Goal: Transaction & Acquisition: Purchase product/service

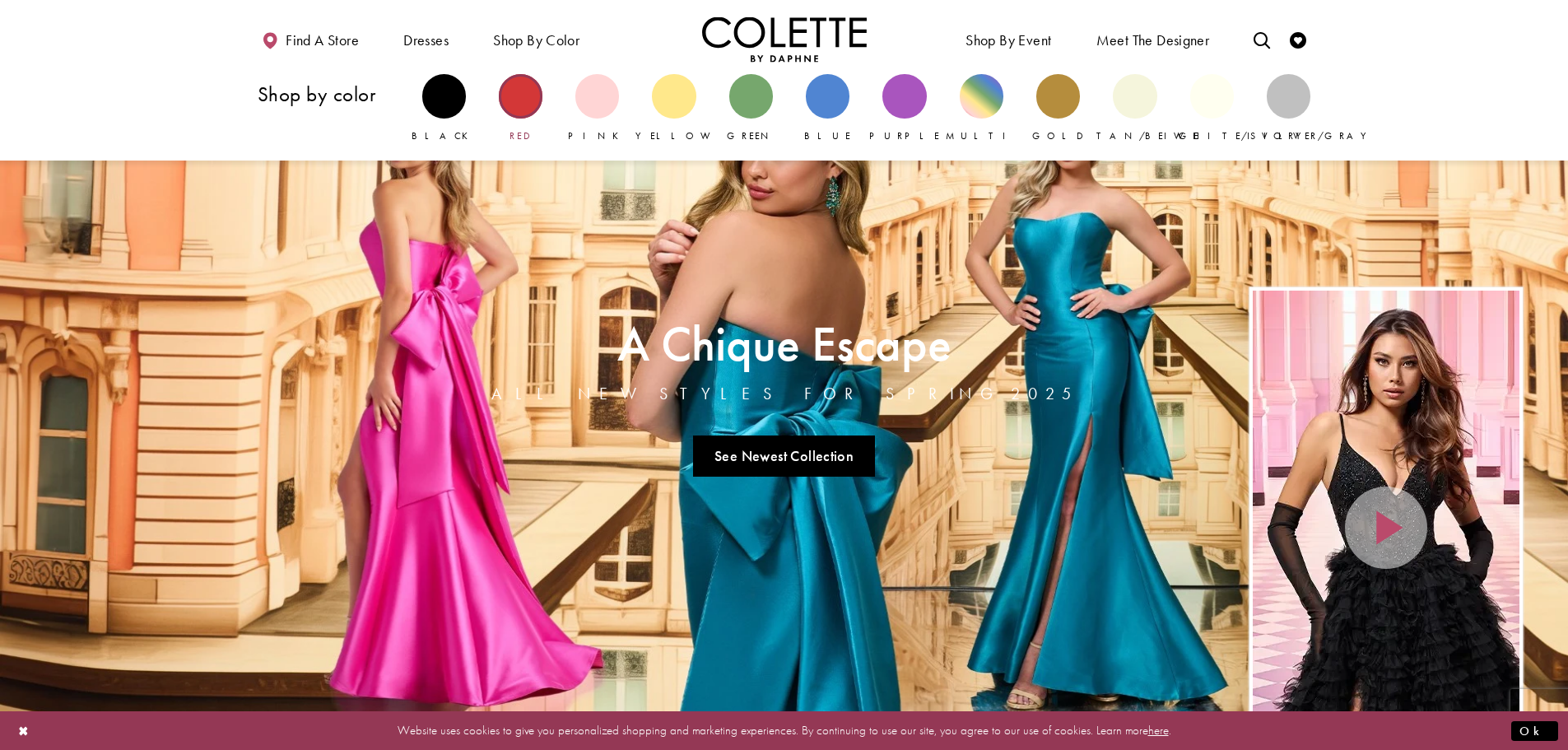
click at [536, 107] on div "Primary block" at bounding box center [521, 96] width 43 height 43
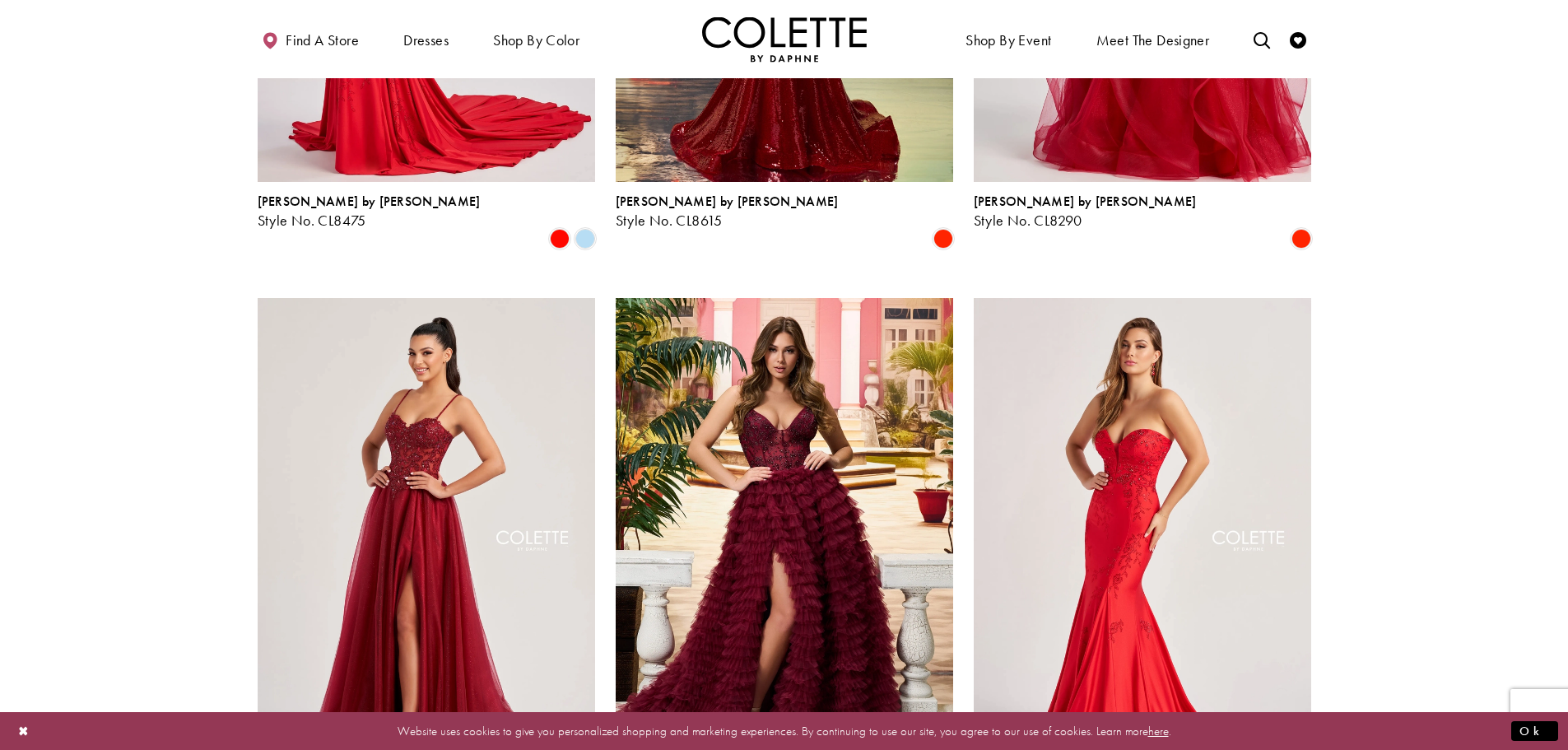
scroll to position [1646, 0]
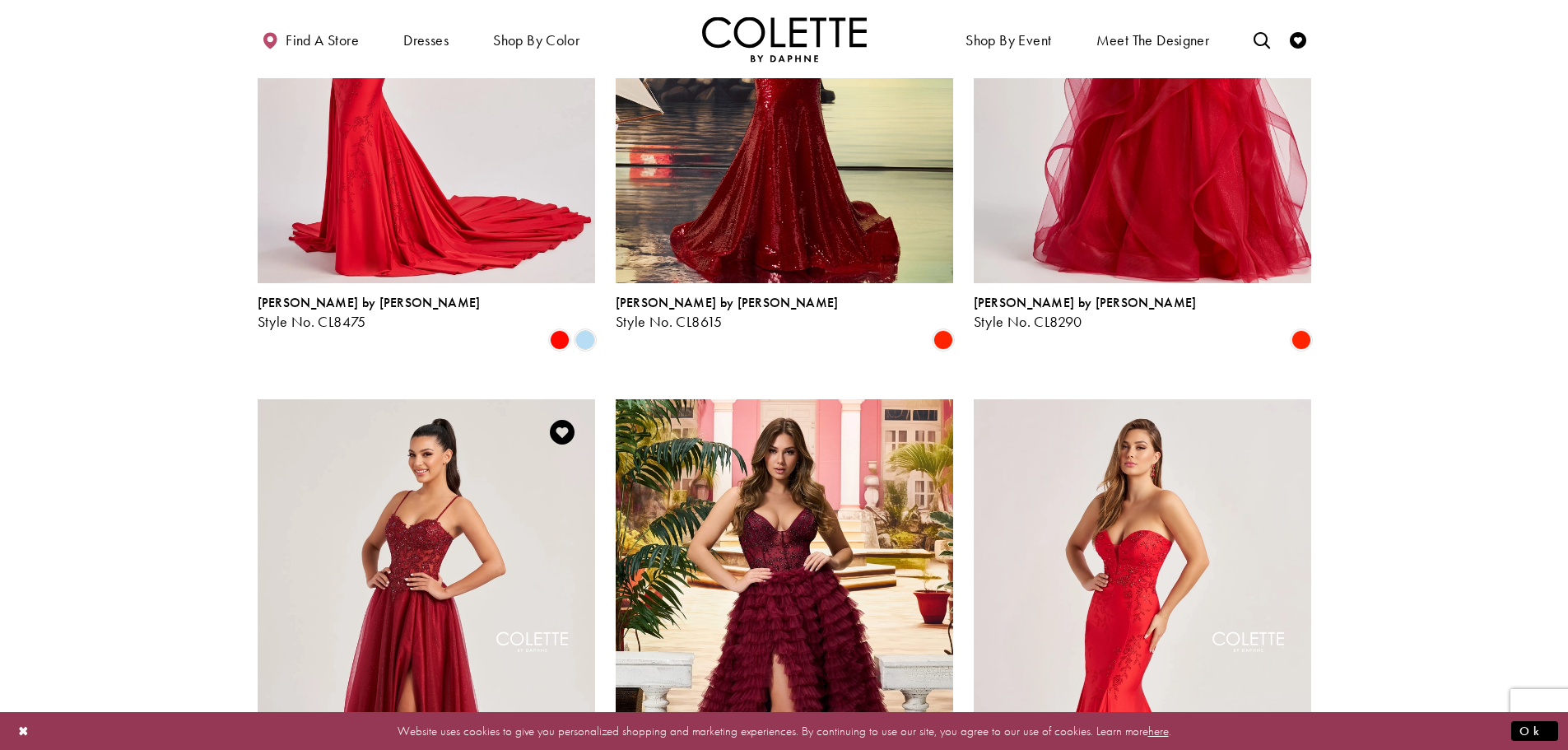
click at [501, 477] on img "Visit Colette by Daphne Style No. CL8280 Page" at bounding box center [426, 644] width 337 height 491
click at [466, 478] on img "Visit Colette by Daphne Style No. CL8280 Page" at bounding box center [426, 644] width 337 height 491
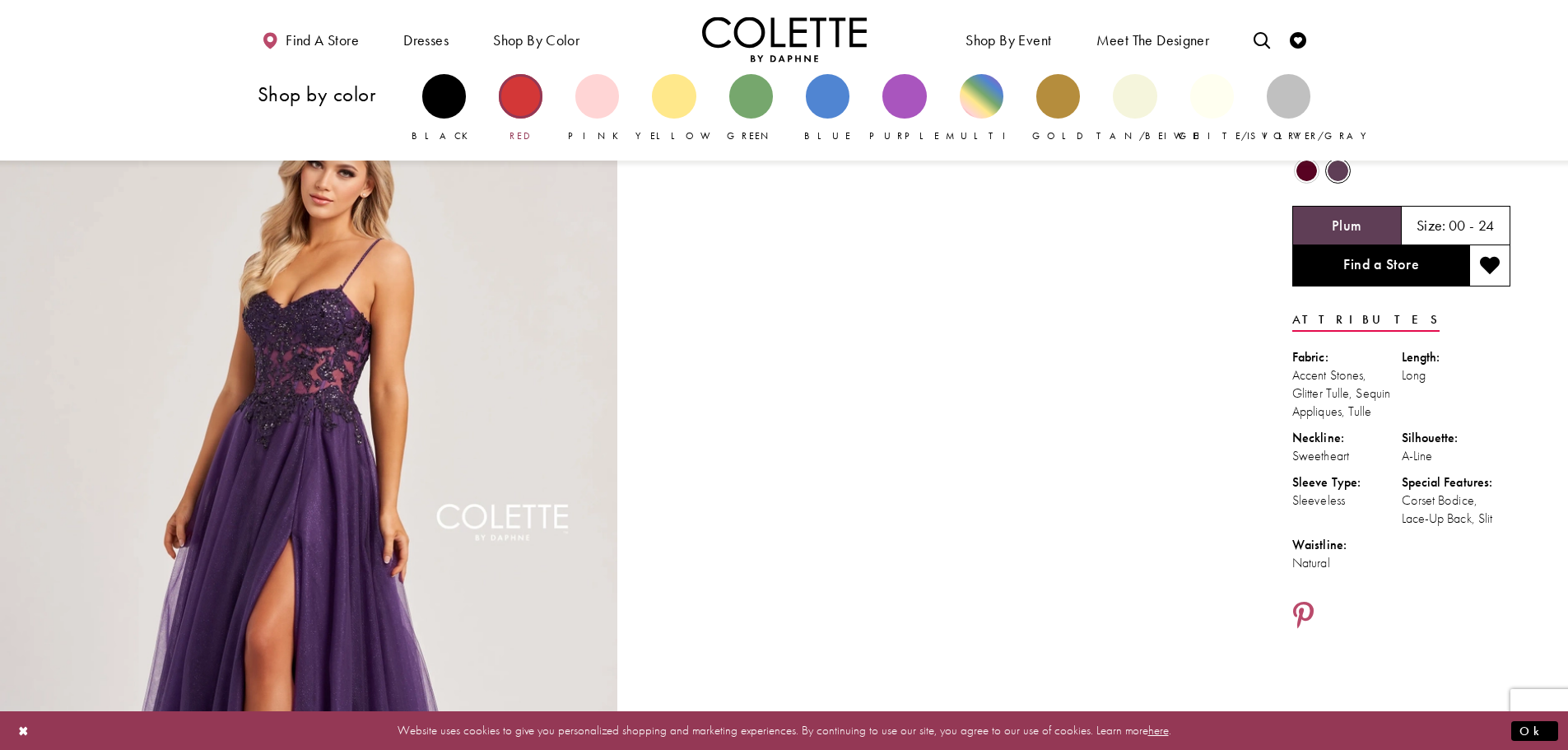
click at [526, 88] on div "Primary block" at bounding box center [521, 96] width 43 height 43
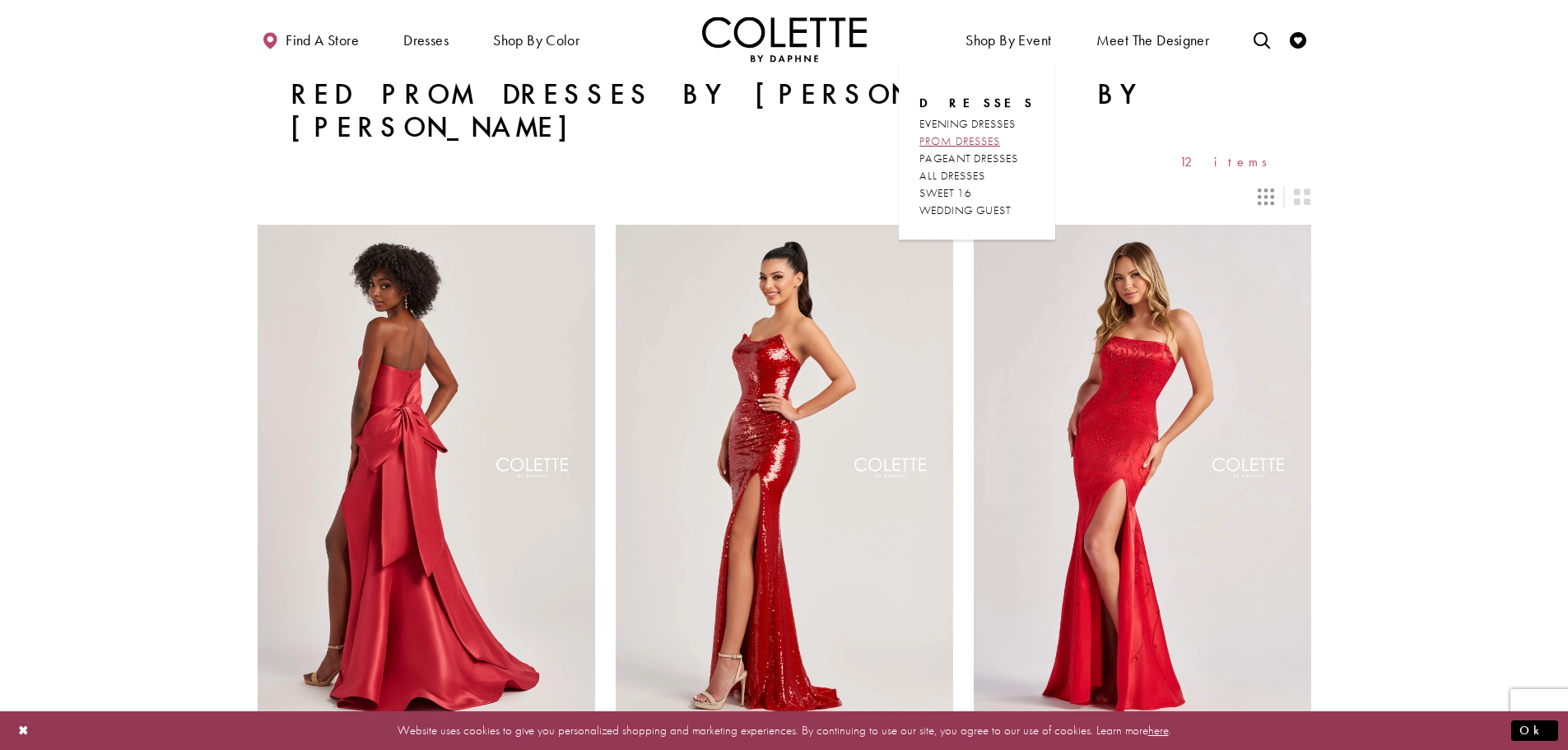
click at [981, 141] on span "PROM DRESSES" at bounding box center [960, 141] width 81 height 15
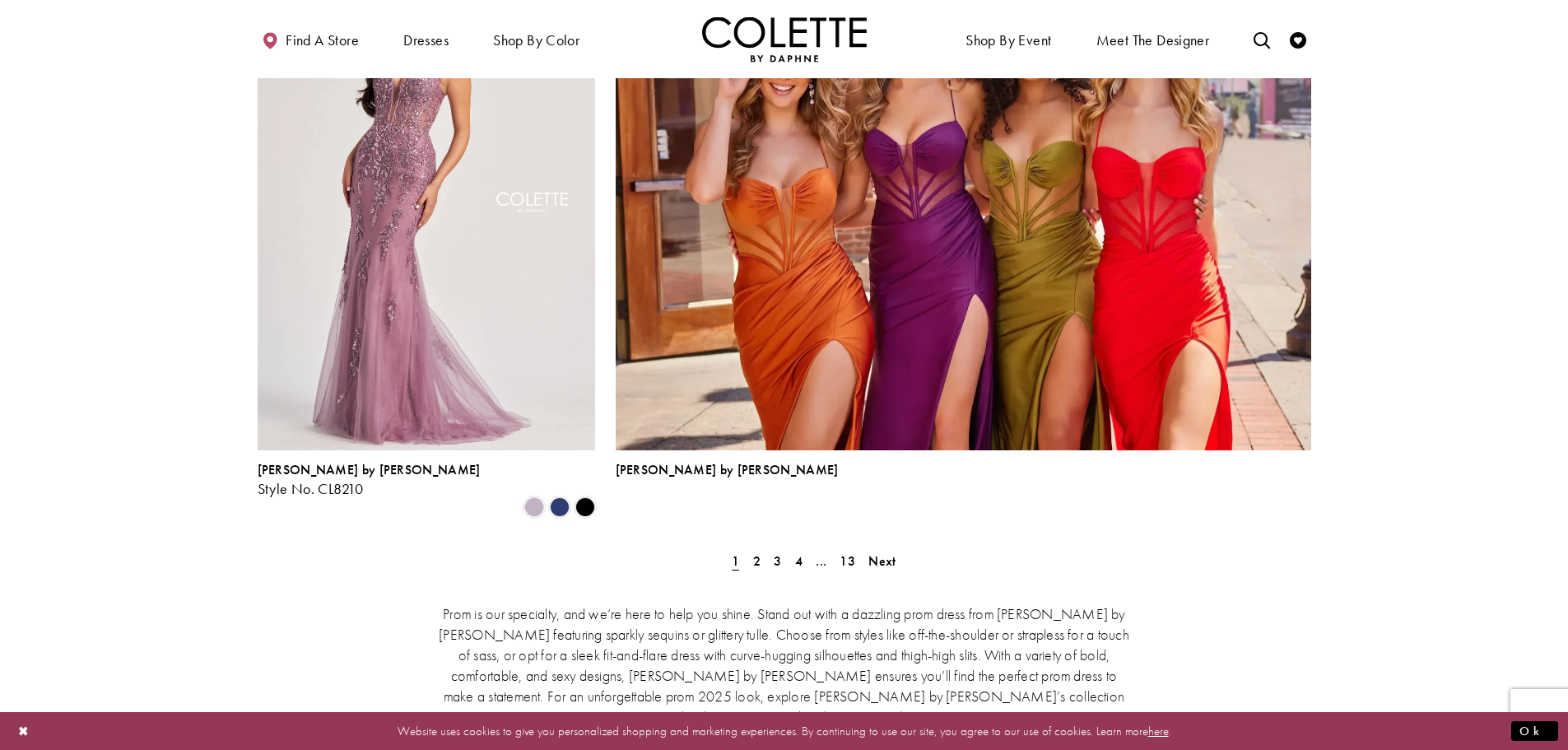
scroll to position [3621, 0]
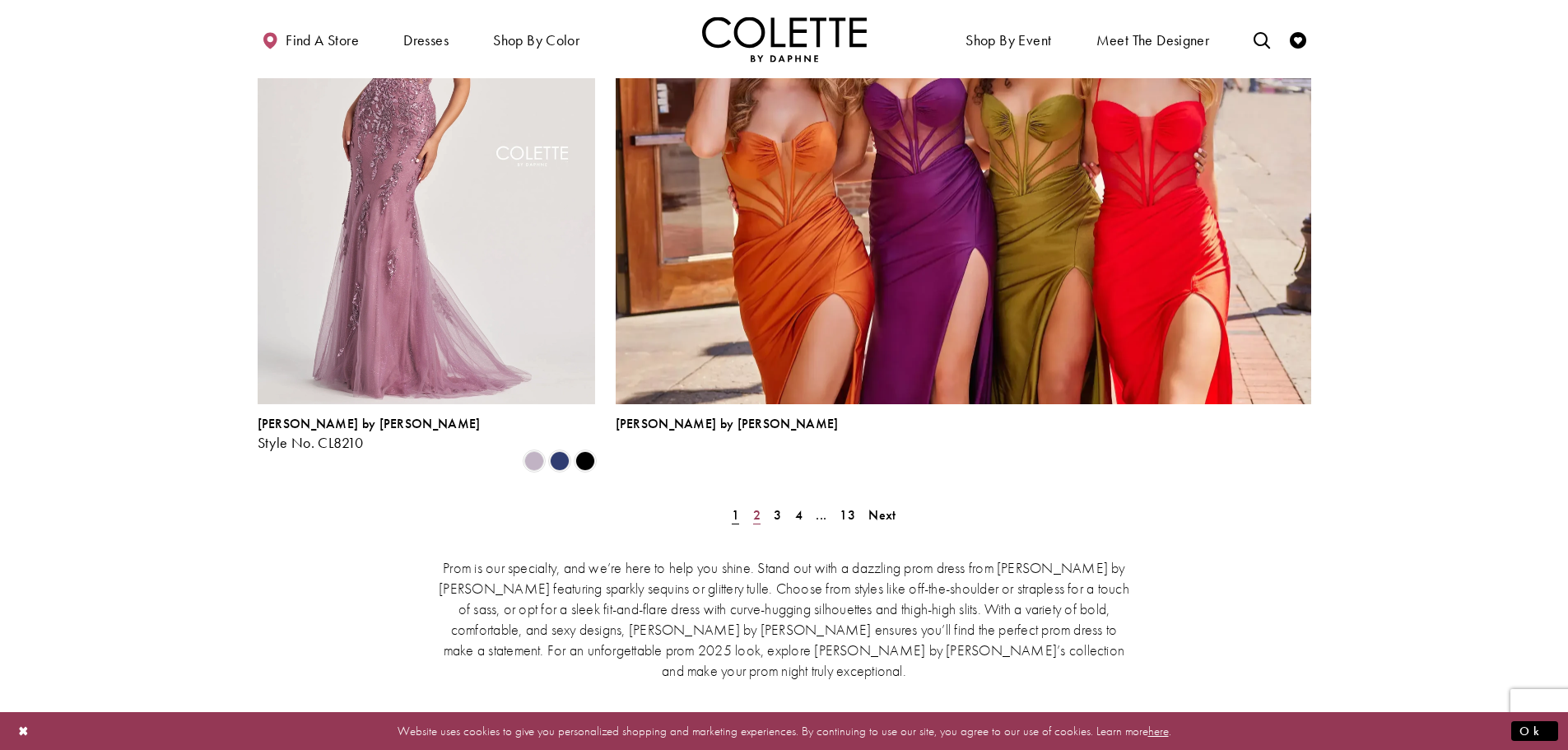
click at [764, 503] on link "2" at bounding box center [757, 515] width 18 height 24
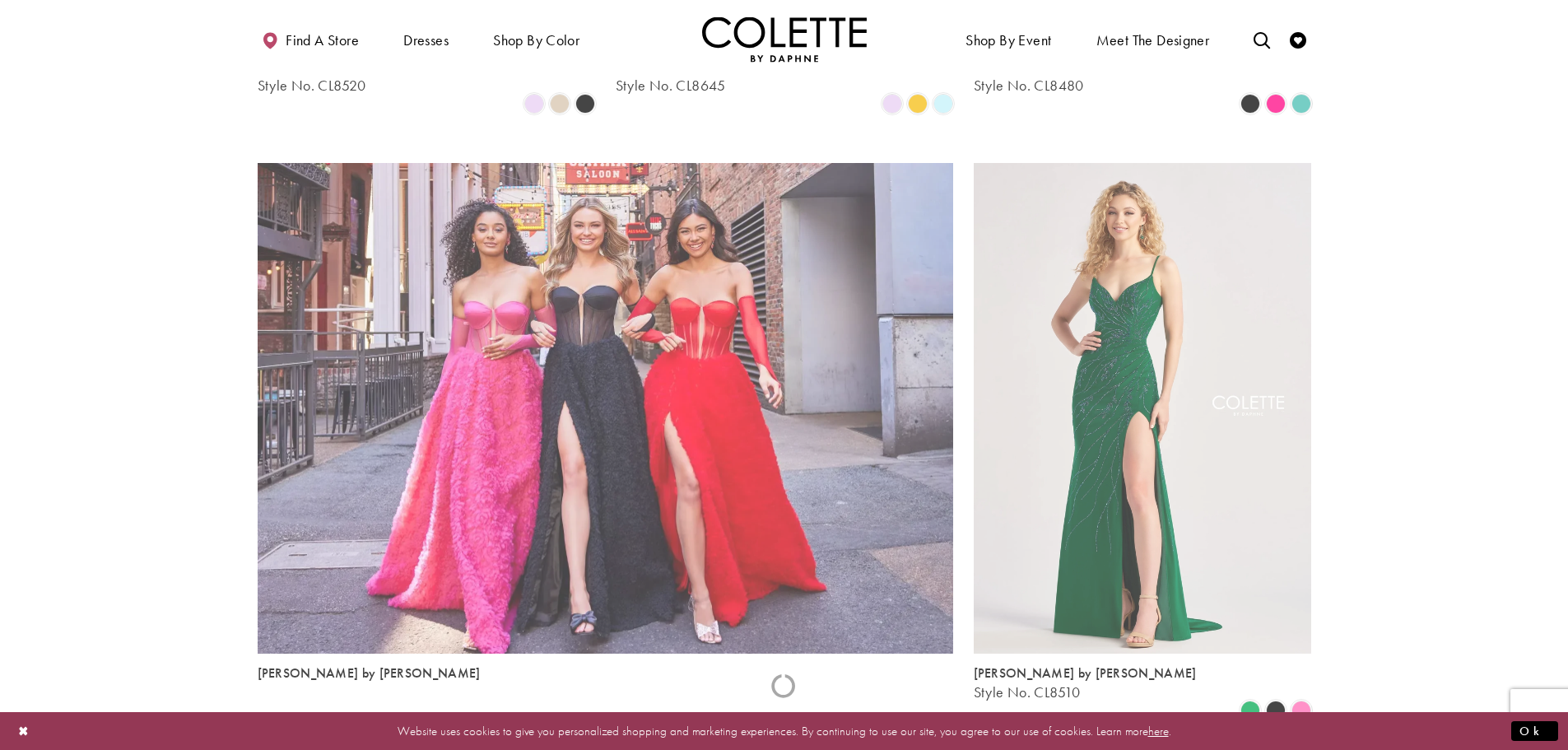
scroll to position [422, 0]
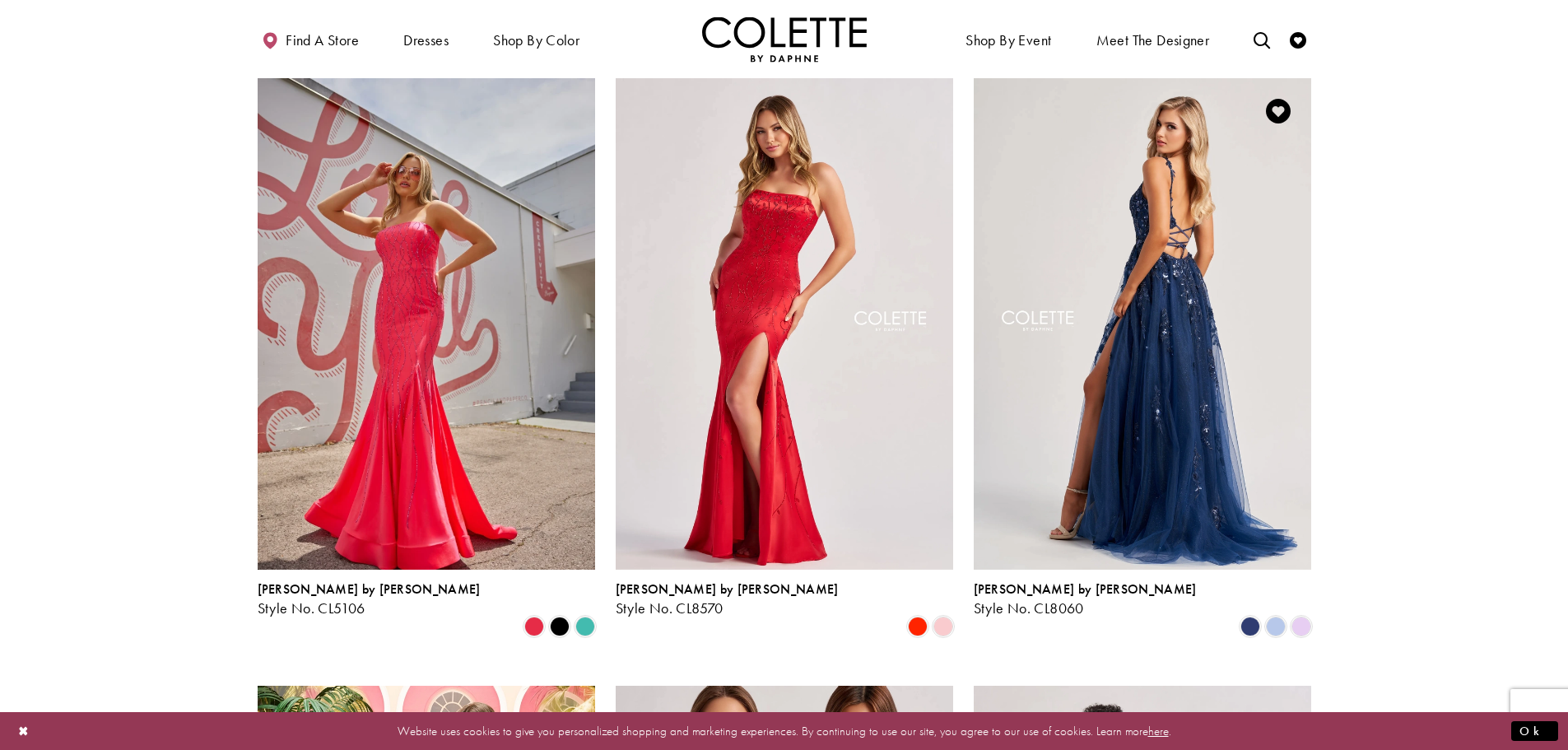
click at [1231, 299] on img "Visit Colette by Daphne Style No. CL8060 Page" at bounding box center [1142, 324] width 337 height 491
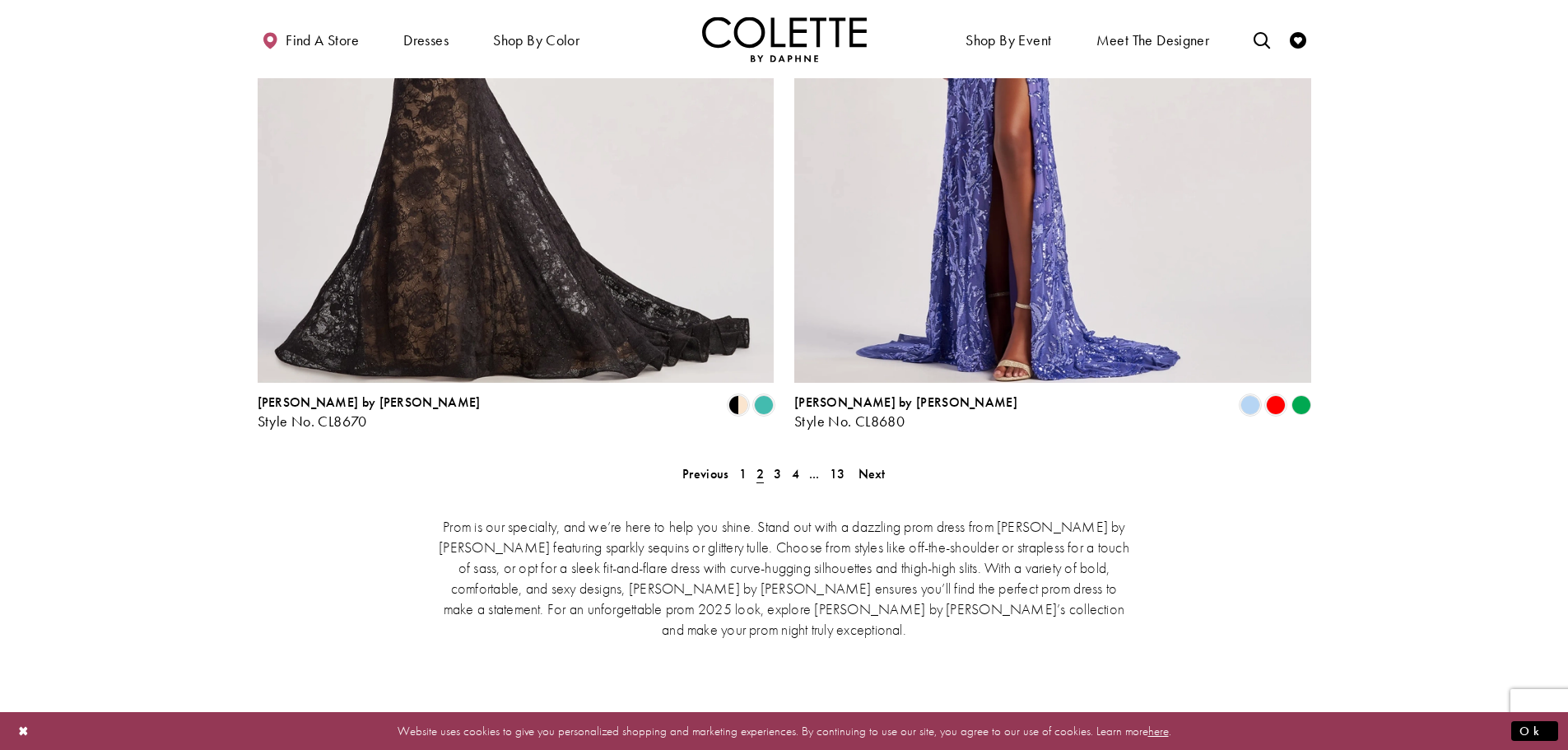
scroll to position [3302, 0]
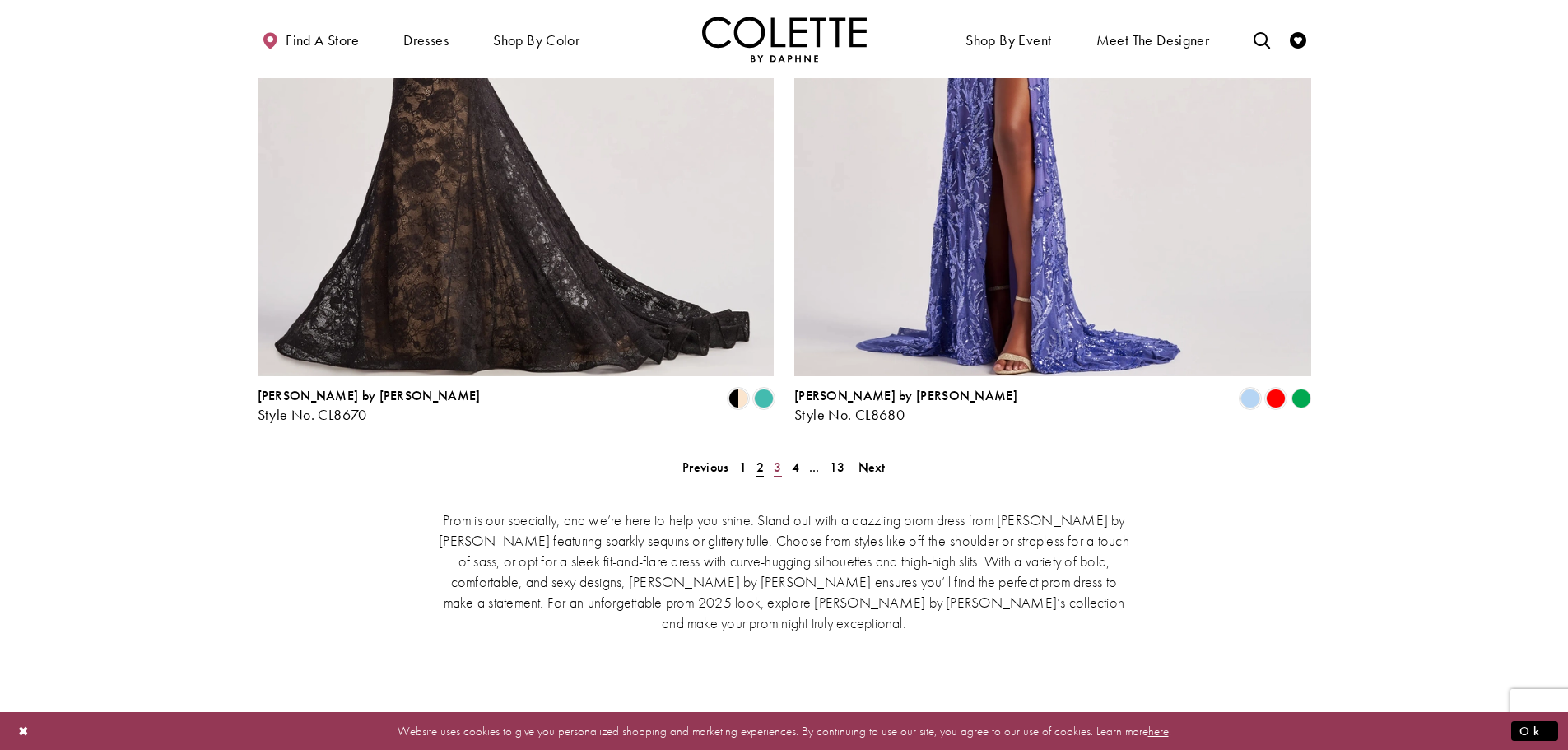
click at [776, 458] on span "3" at bounding box center [777, 466] width 8 height 18
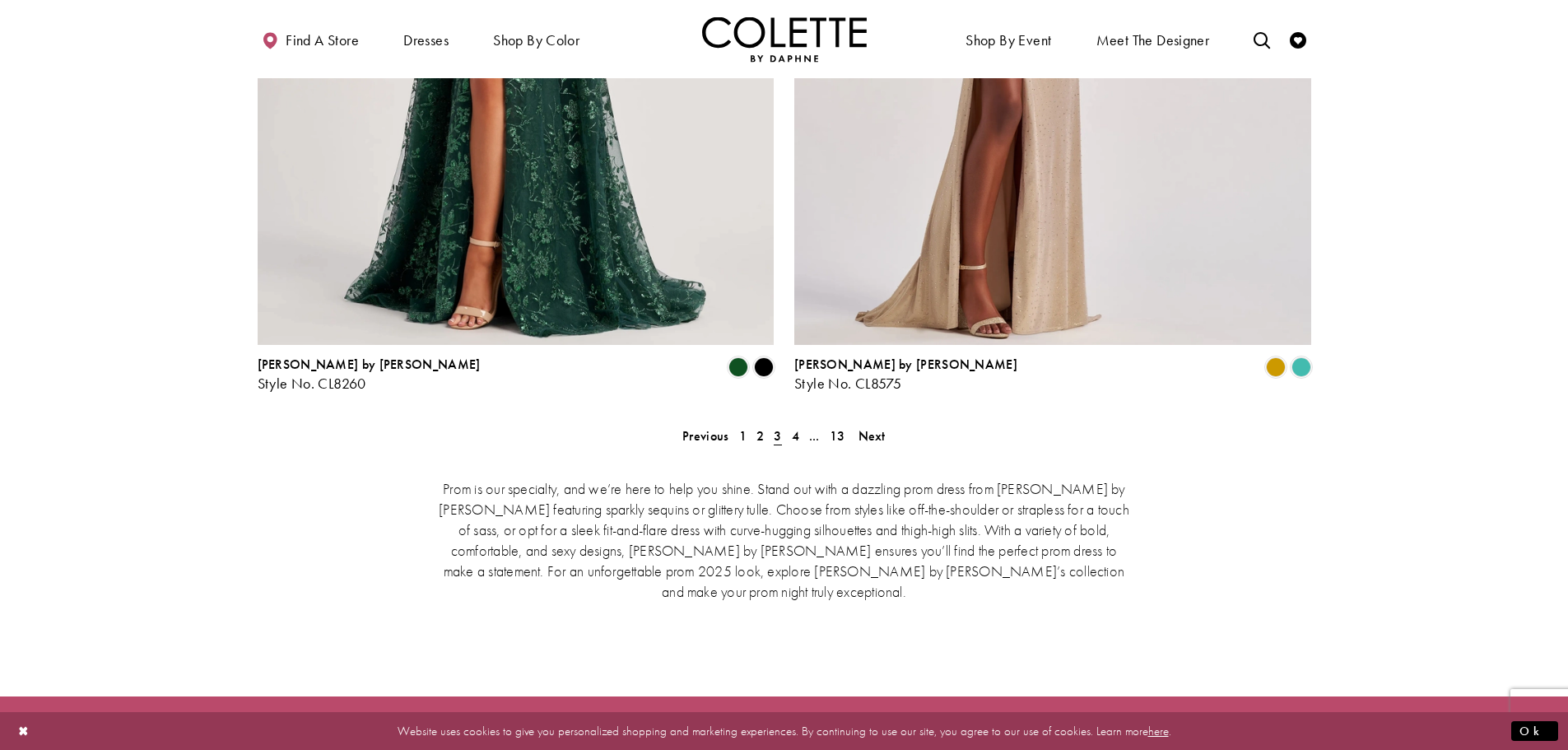
scroll to position [3522, 0]
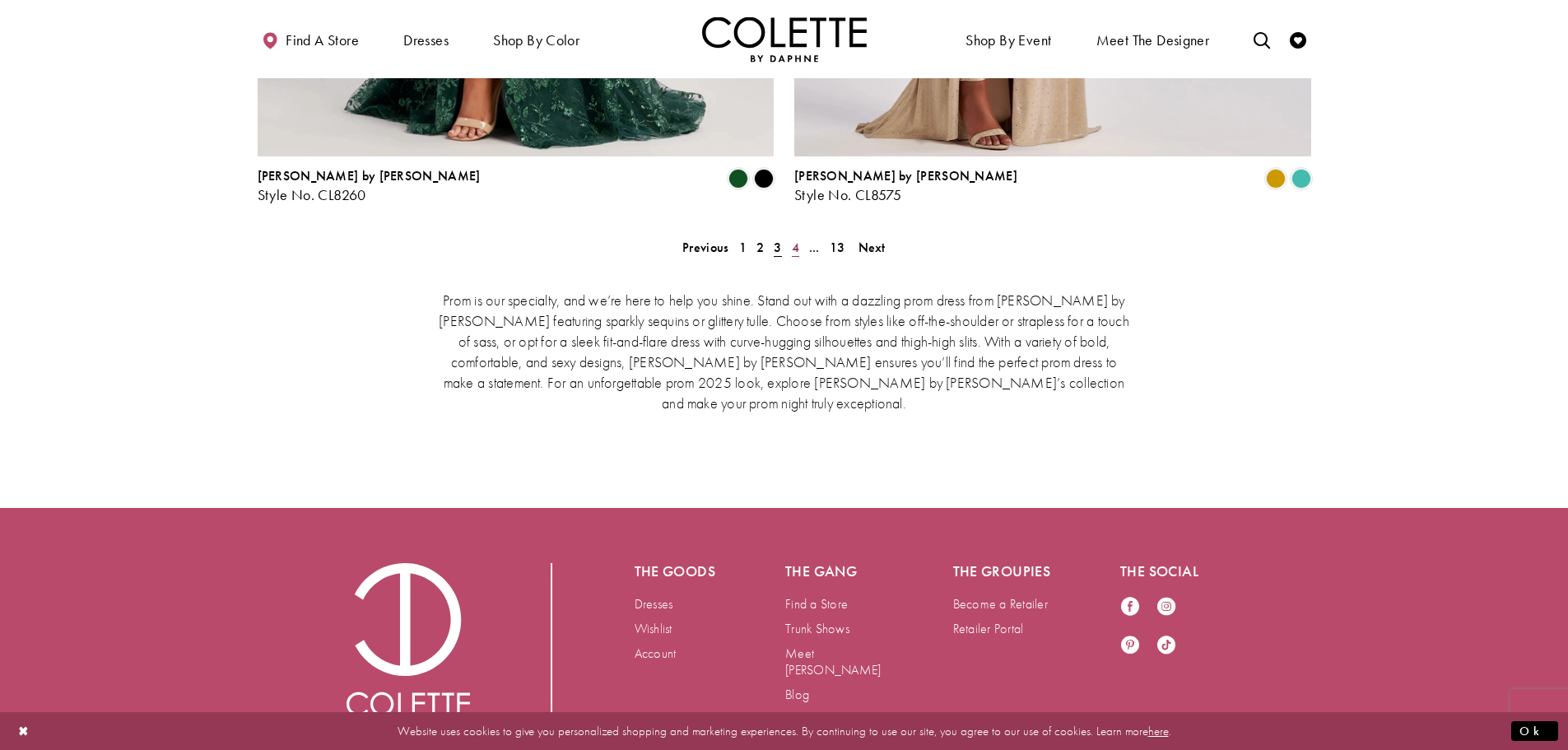
click at [798, 239] on span "4" at bounding box center [795, 247] width 8 height 18
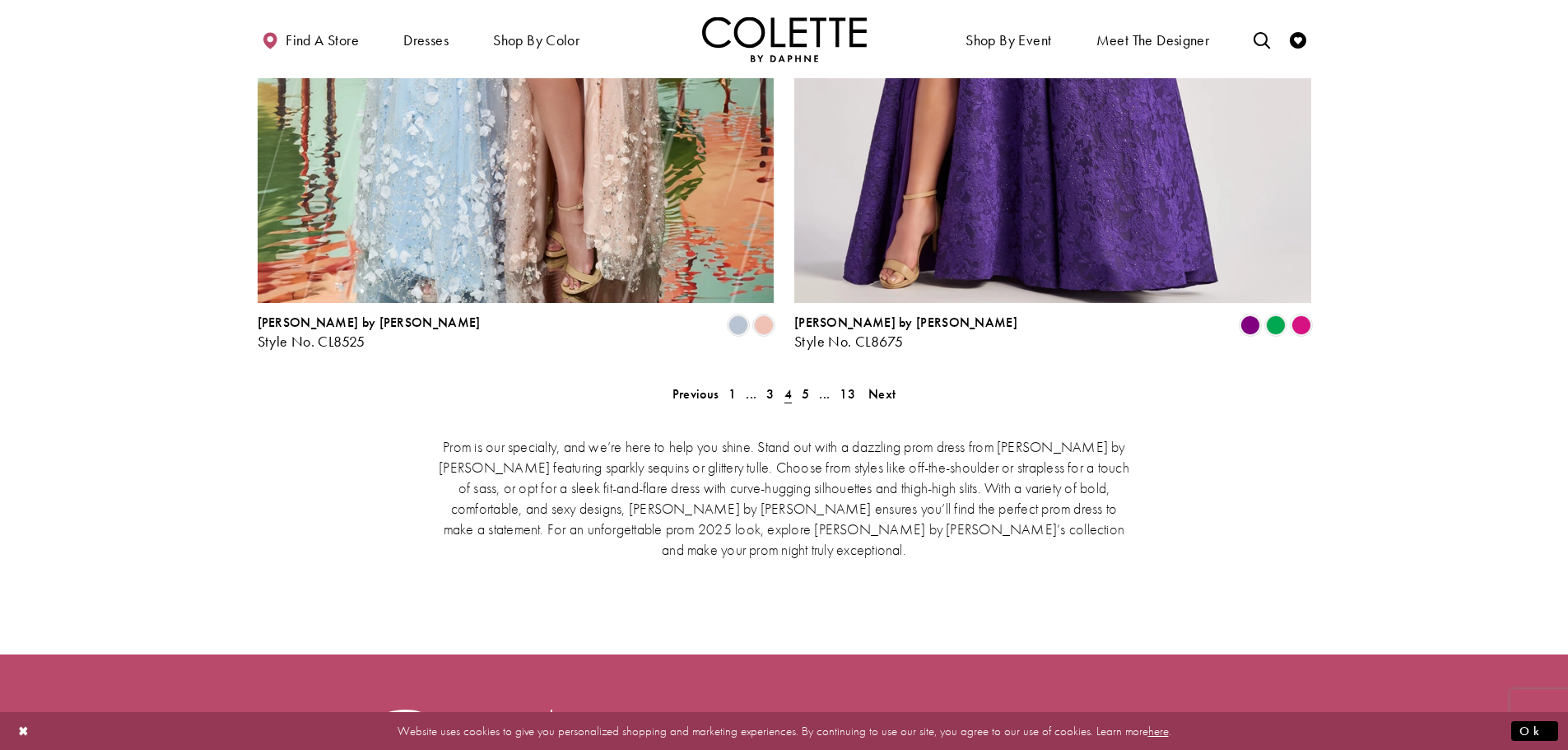
scroll to position [3385, 0]
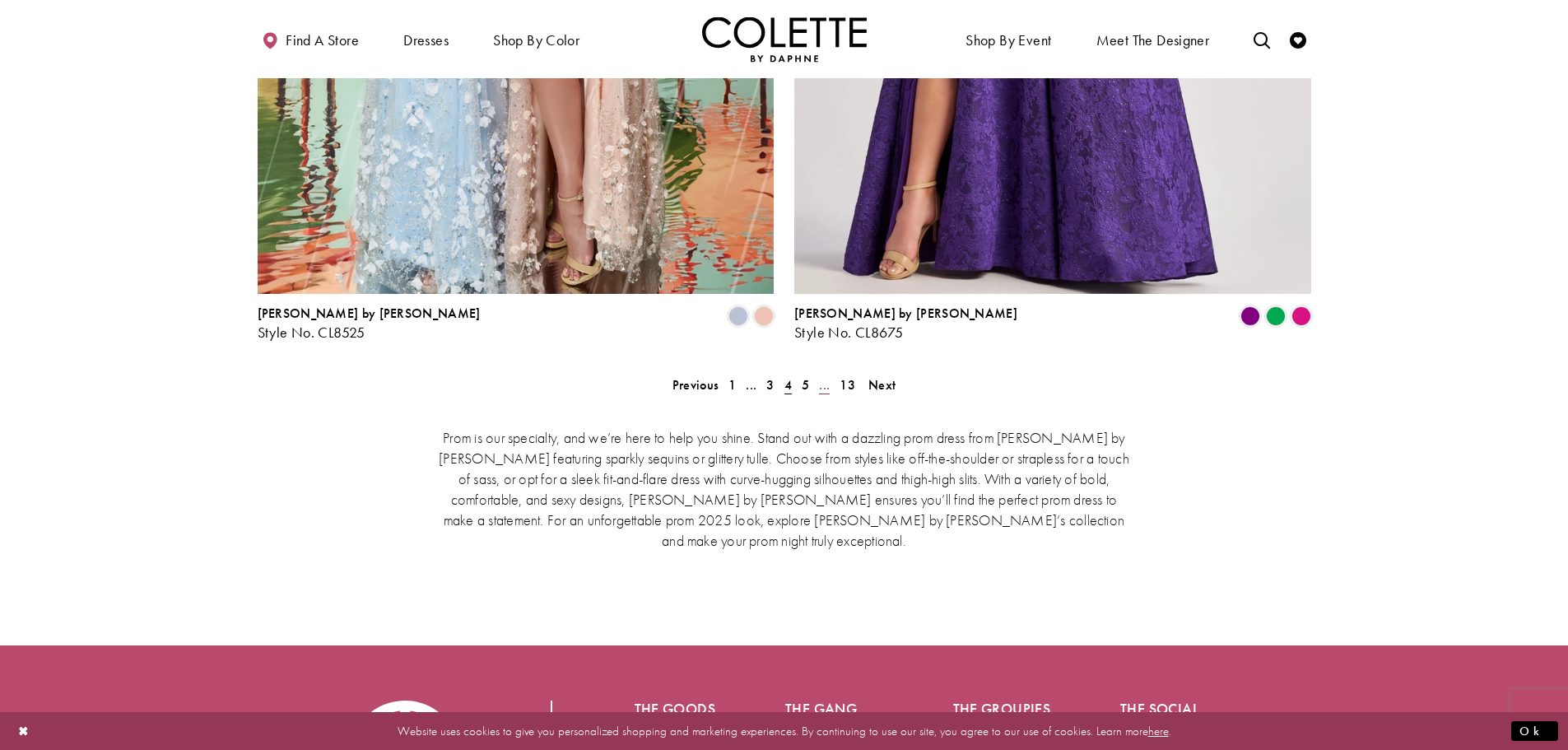
click at [814, 373] on link "..." at bounding box center [824, 385] width 21 height 24
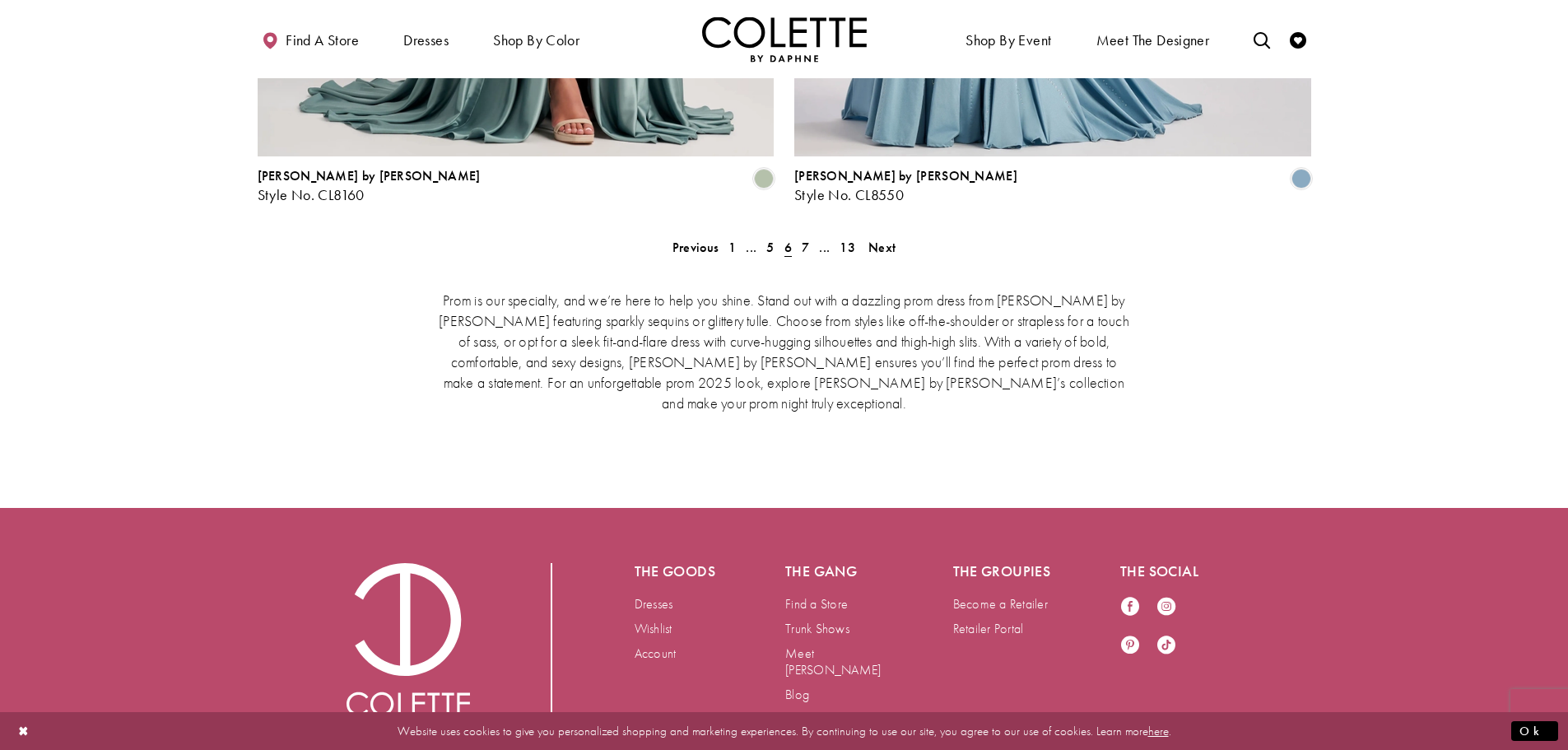
scroll to position [3028, 0]
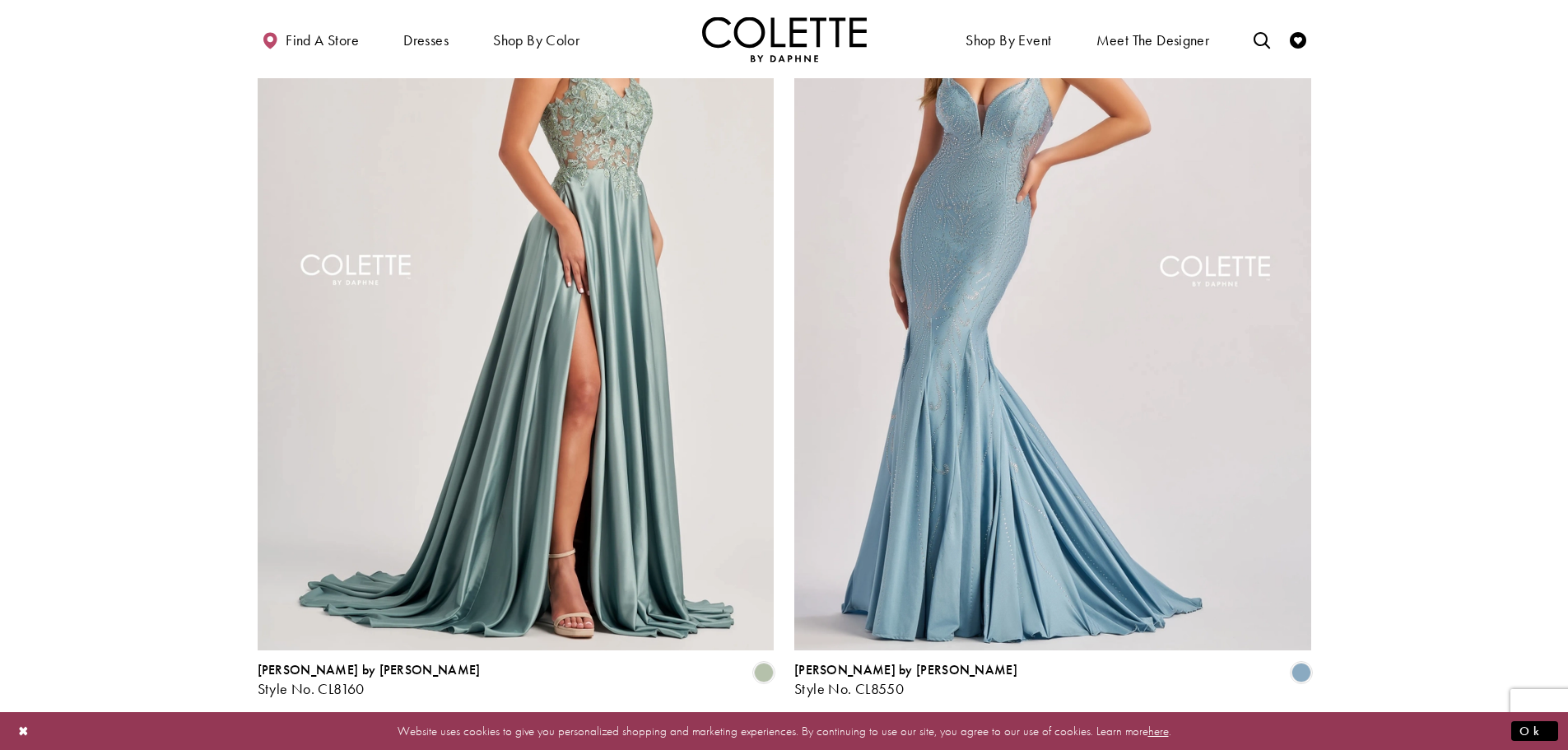
click at [799, 729] on link "7" at bounding box center [805, 741] width 18 height 24
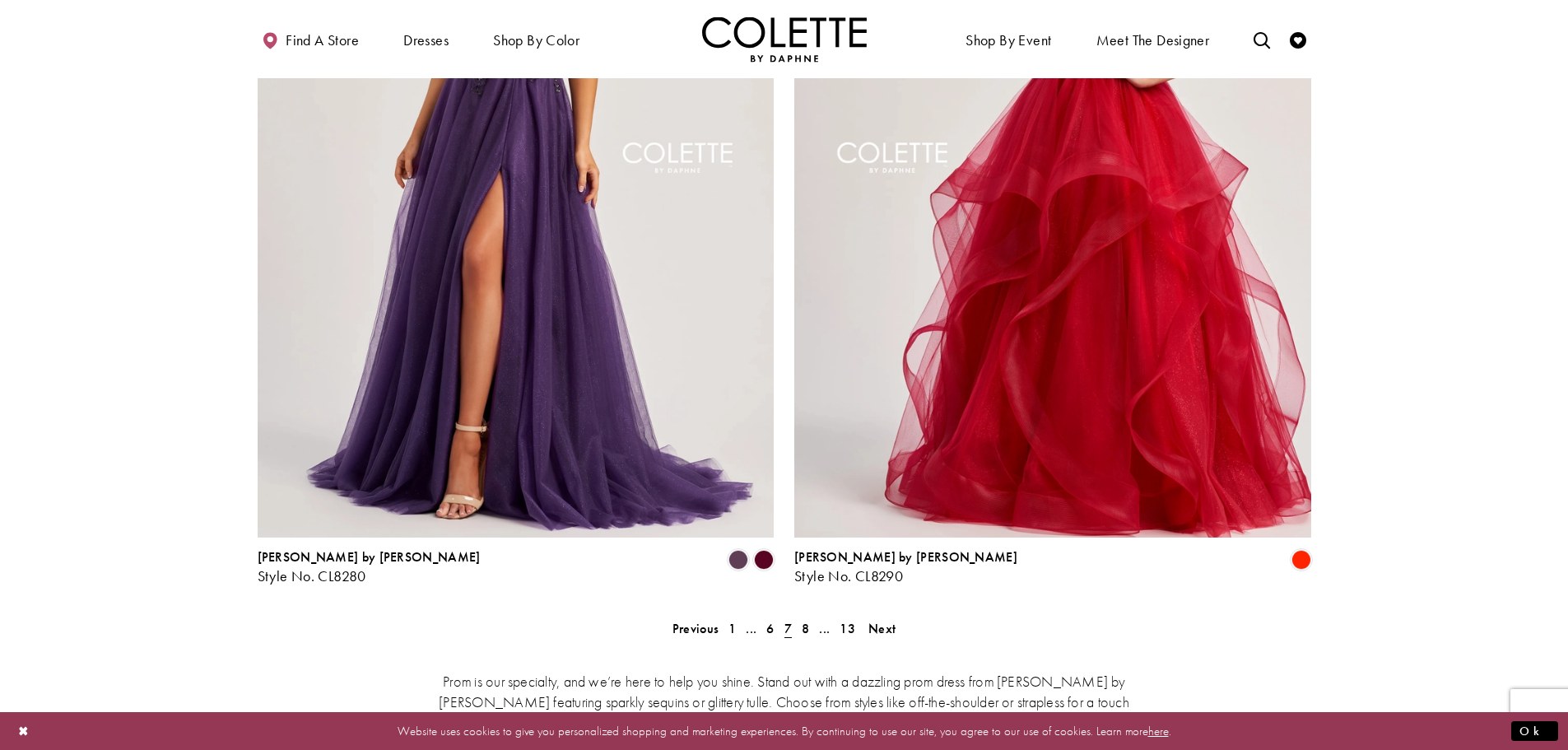
scroll to position [3302, 0]
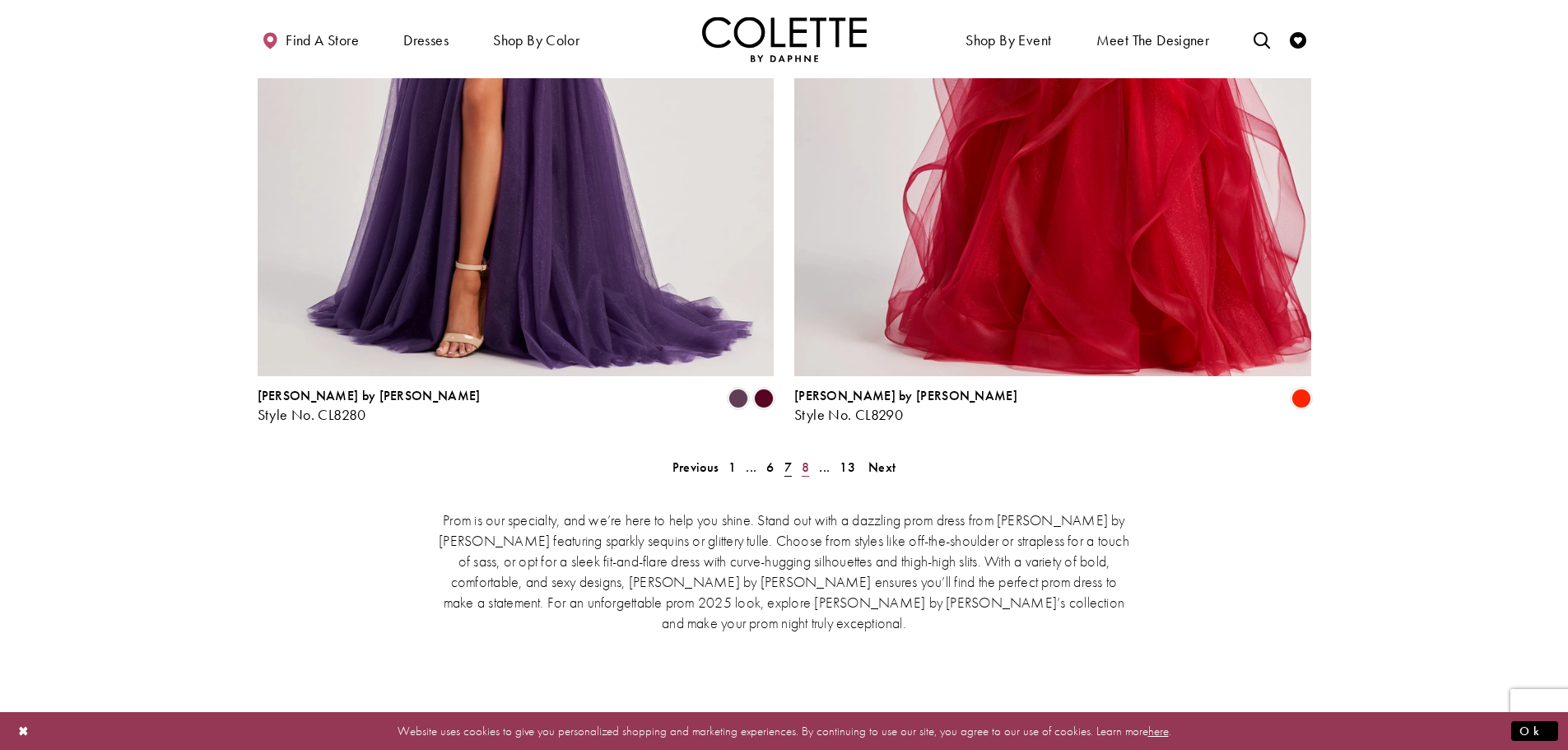
click at [808, 458] on span "8" at bounding box center [805, 466] width 8 height 18
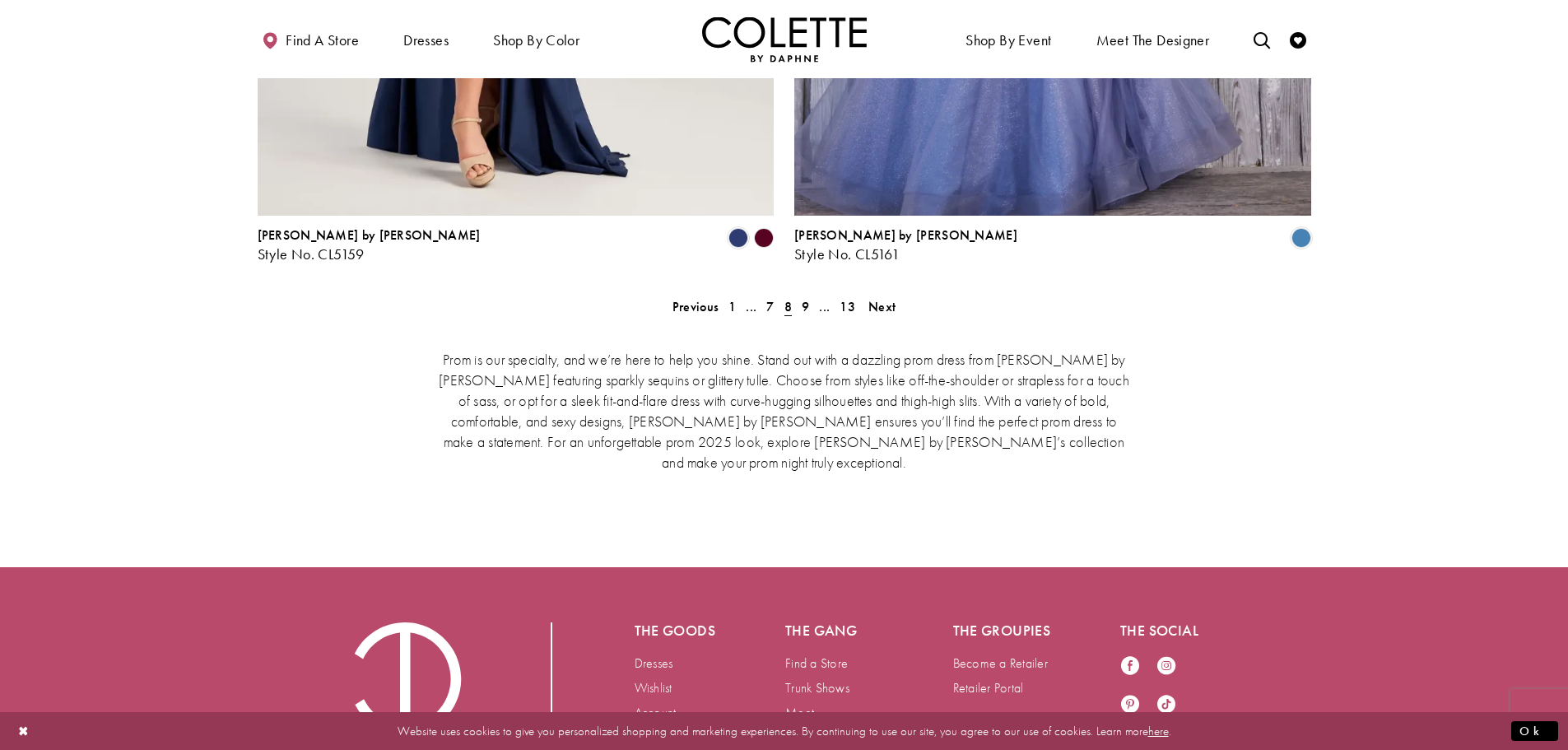
scroll to position [3467, 0]
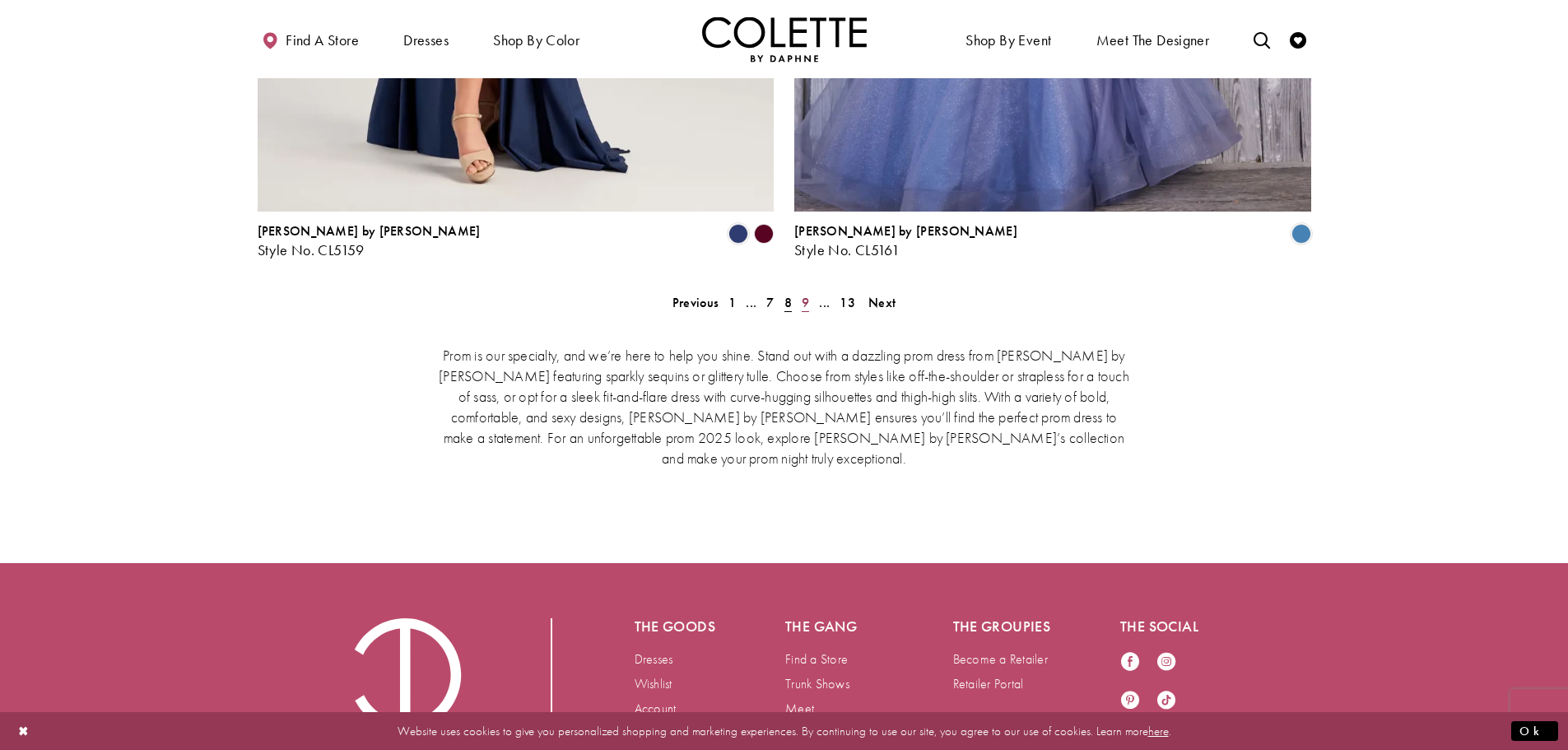
click at [802, 294] on span "9" at bounding box center [805, 302] width 8 height 18
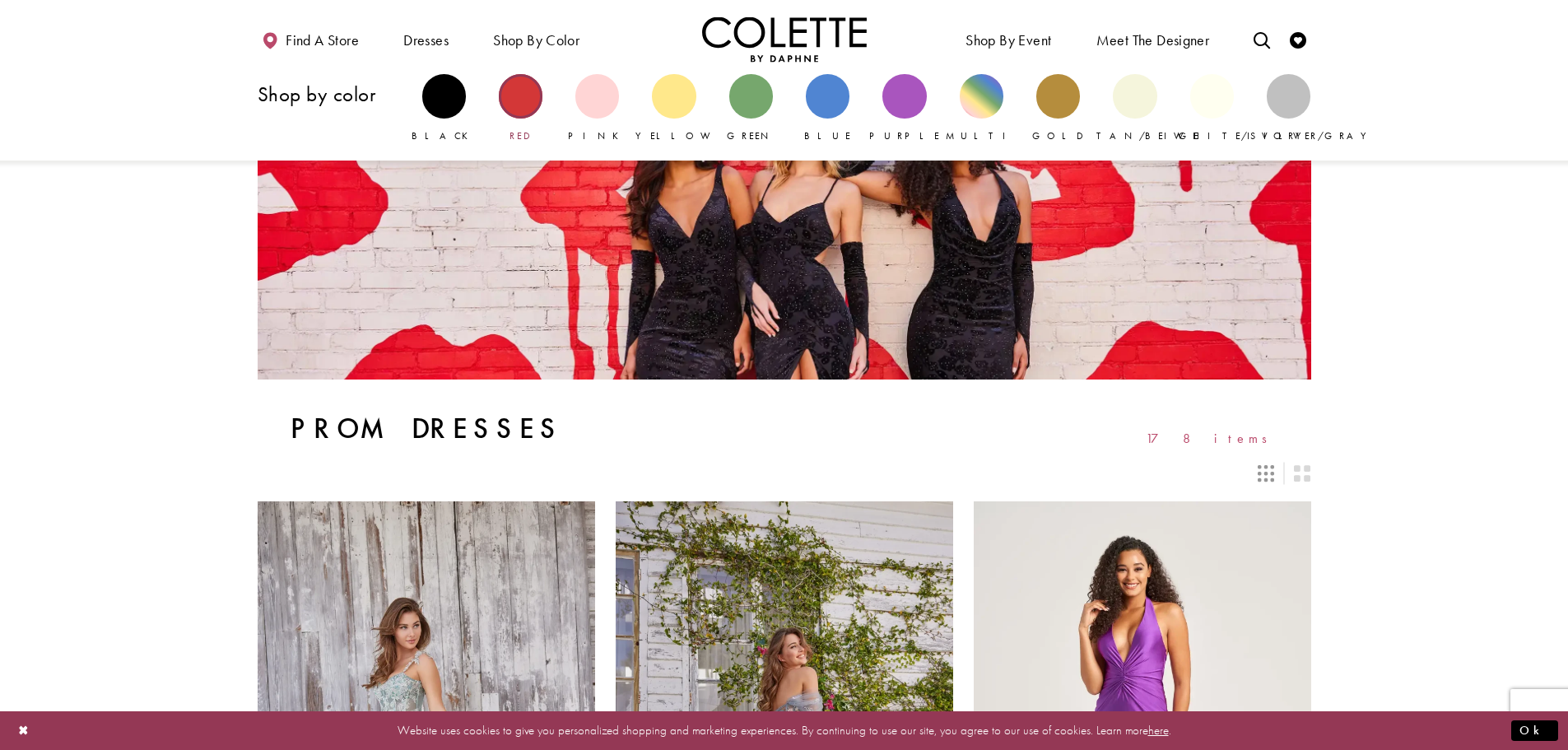
click at [530, 105] on div "Primary block" at bounding box center [521, 96] width 43 height 43
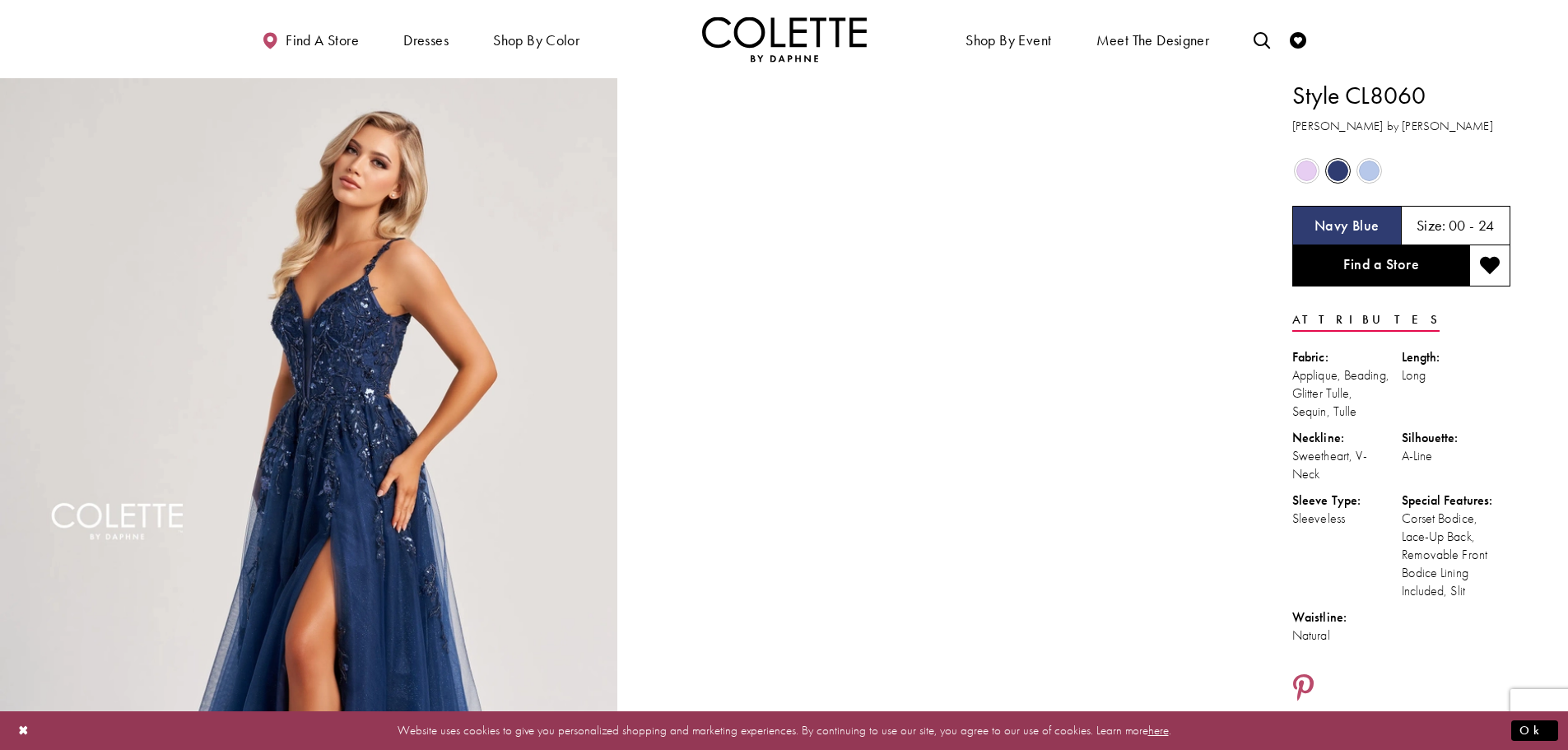
click at [1302, 169] on span "Product color controls state depends on size chosen" at bounding box center [1307, 170] width 21 height 21
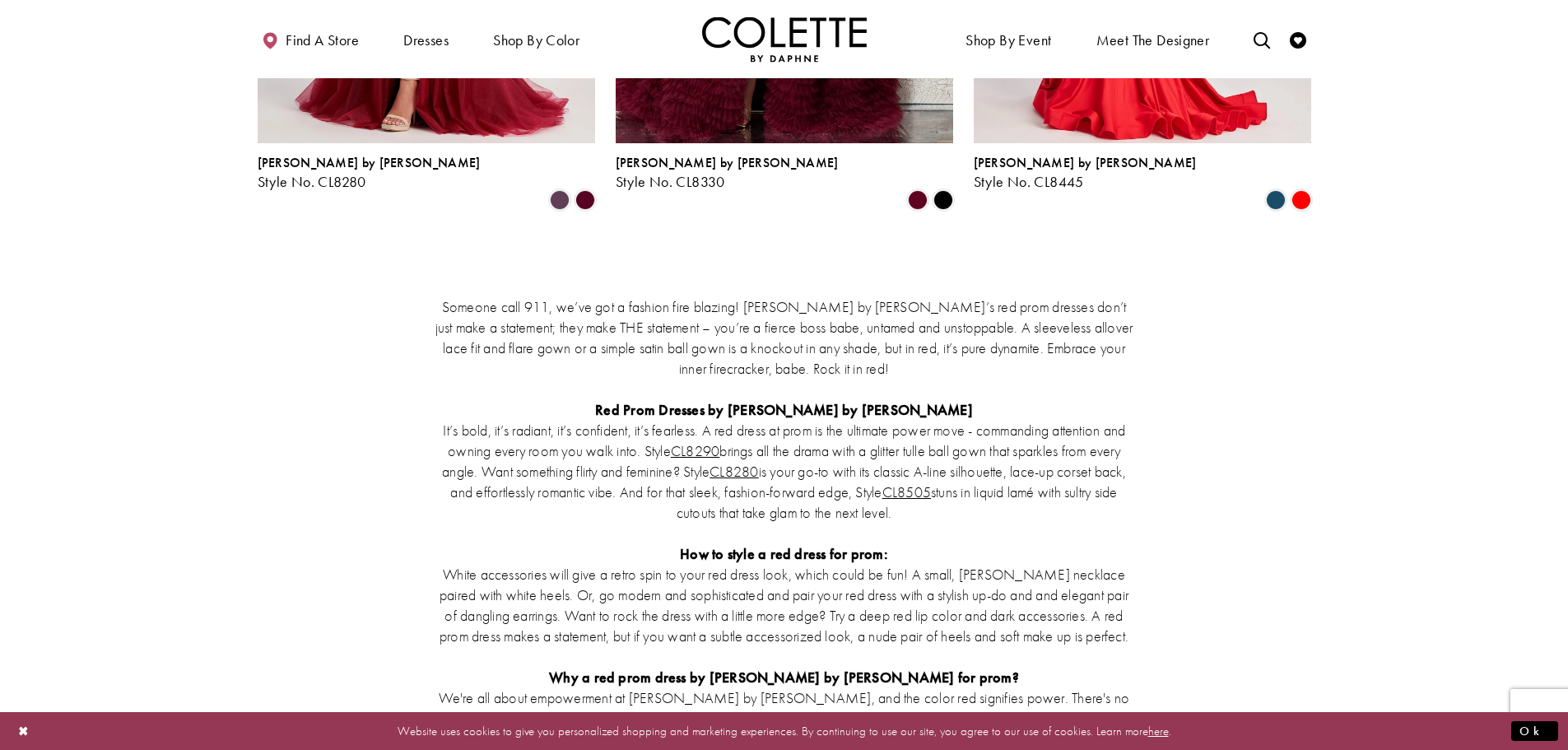
scroll to position [2387, 0]
